Goal: Transaction & Acquisition: Book appointment/travel/reservation

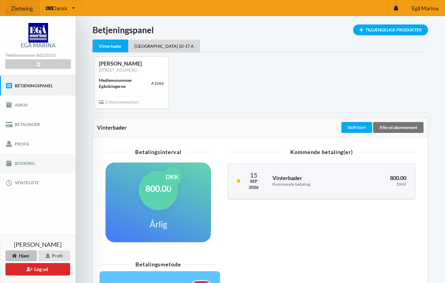
click at [42, 166] on link "Booking" at bounding box center [38, 163] width 76 height 19
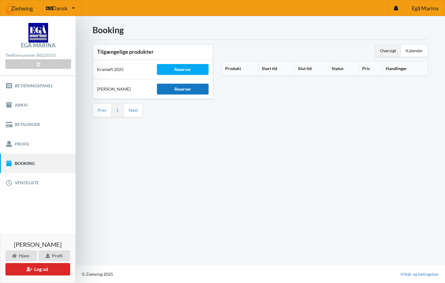
click at [182, 89] on div "Reserver" at bounding box center [182, 89] width 51 height 11
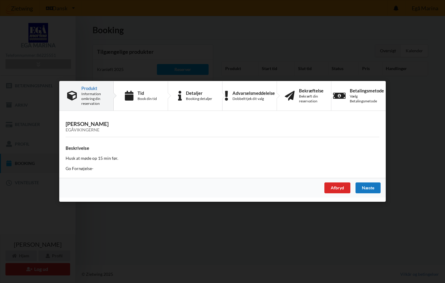
click at [364, 187] on div "Næste" at bounding box center [367, 188] width 25 height 11
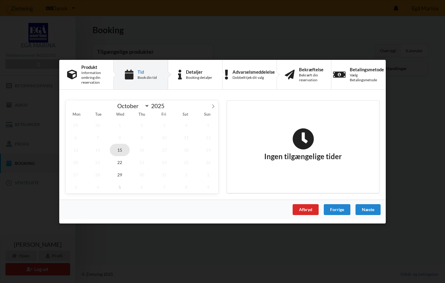
click at [114, 151] on span "15" at bounding box center [120, 150] width 20 height 12
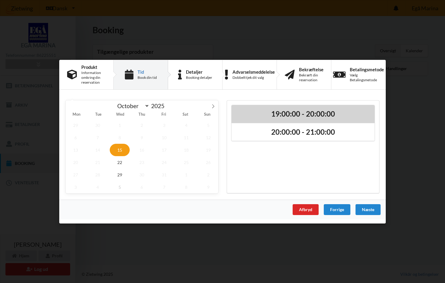
click at [248, 117] on h2 "19:00:00 - 20:00:00" at bounding box center [303, 113] width 135 height 9
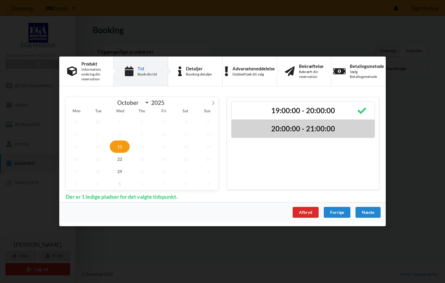
click at [249, 126] on h2 "20:00:00 - 21:00:00" at bounding box center [303, 128] width 135 height 9
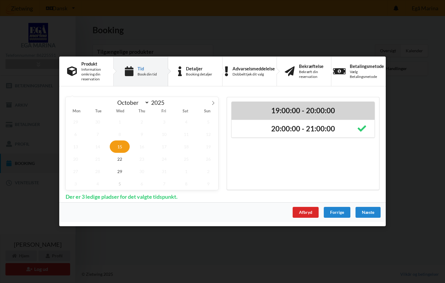
click at [250, 108] on h2 "19:00:00 - 20:00:00" at bounding box center [303, 110] width 135 height 9
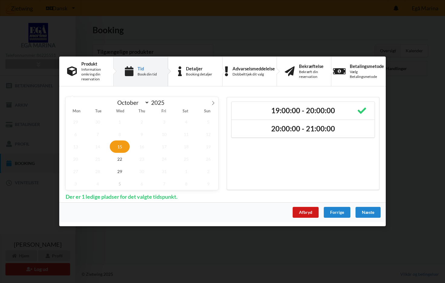
click at [306, 213] on div "Afbryd" at bounding box center [306, 212] width 26 height 11
